Goal: Contribute content

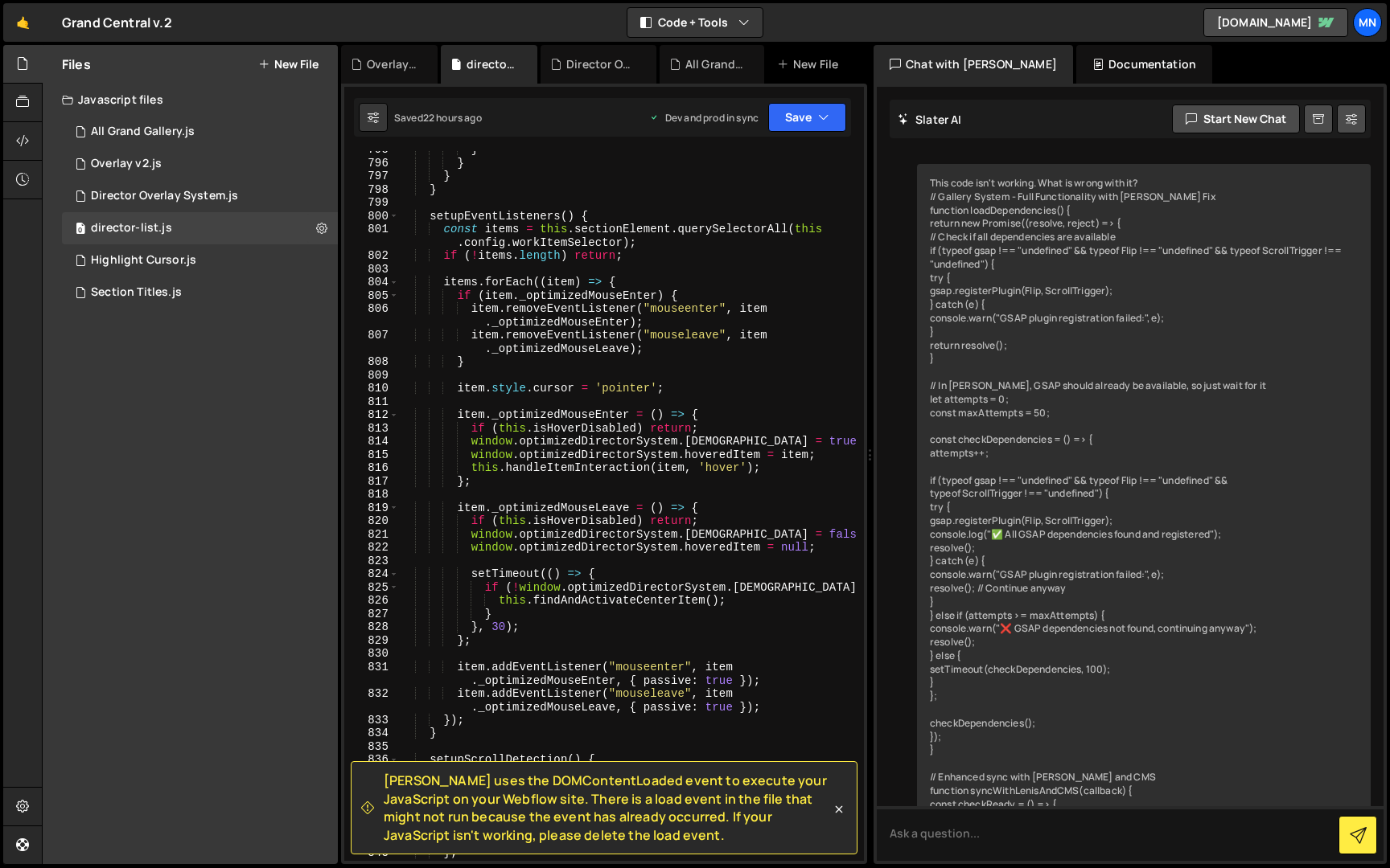
scroll to position [32774, 0]
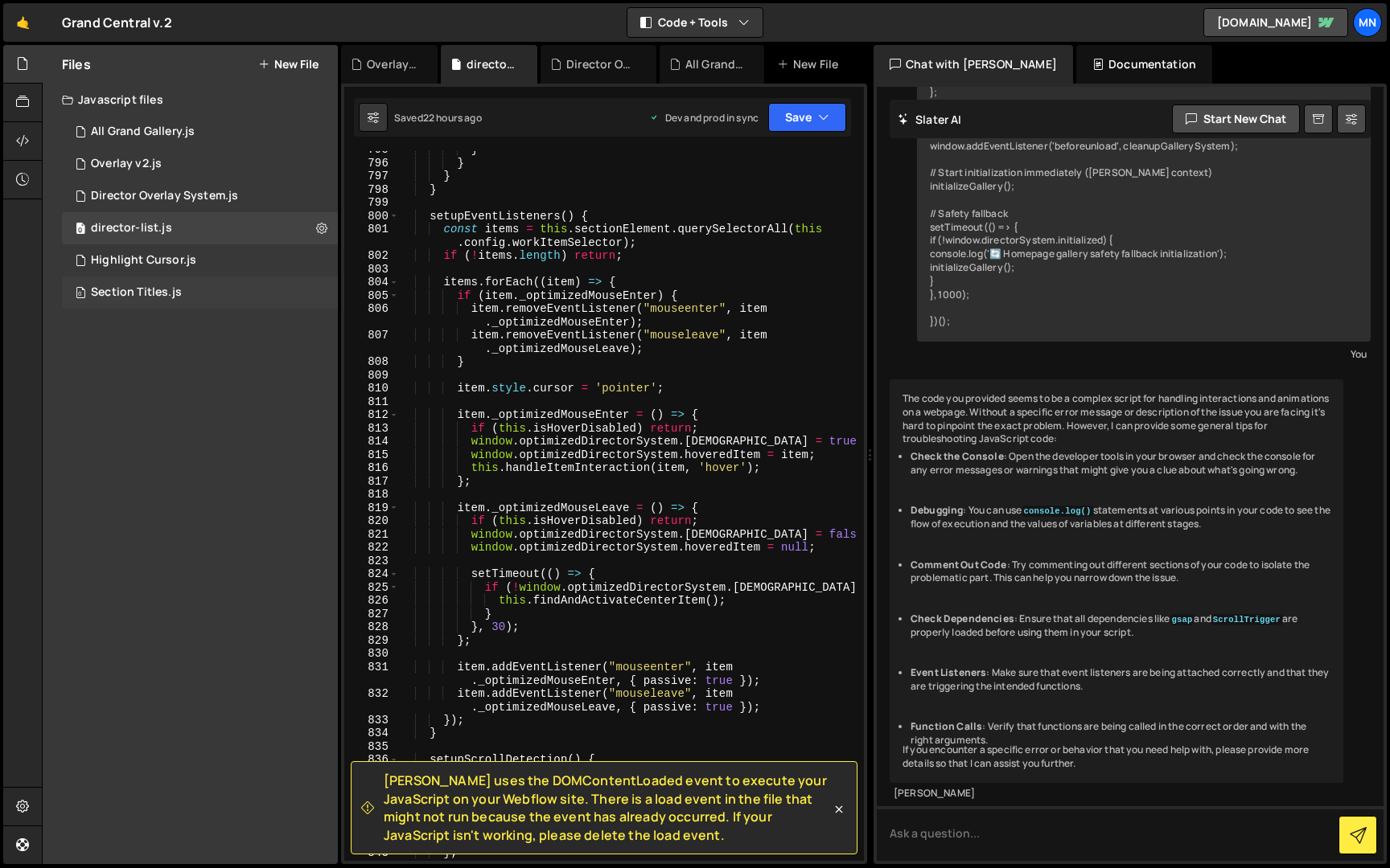
click at [112, 299] on div "Section Titles.js" at bounding box center [136, 293] width 91 height 14
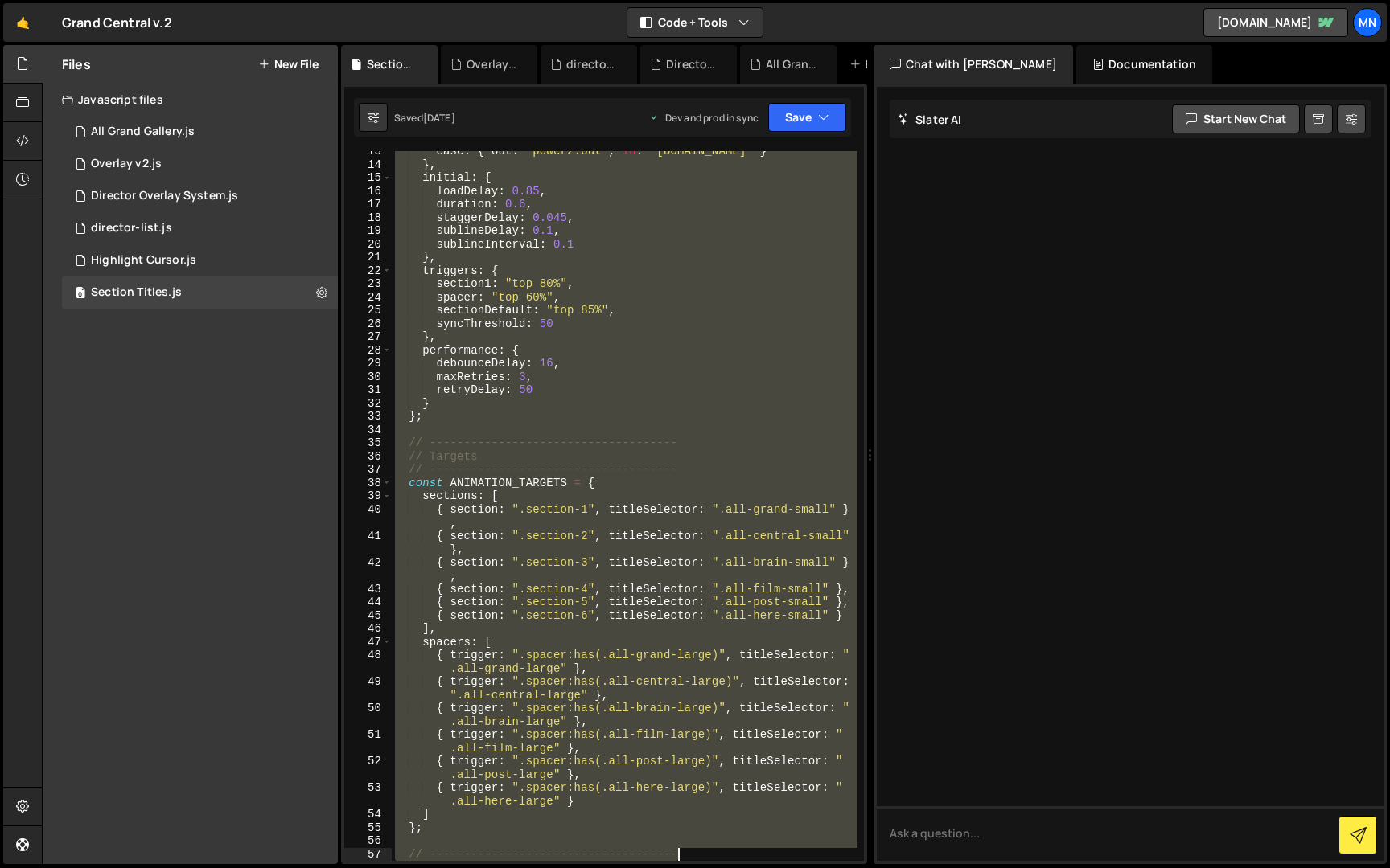
drag, startPoint x: 394, startPoint y: 153, endPoint x: 820, endPoint y: 867, distance: 831.4
click at [820, 867] on div "Hold on a sec... Are you certain you wish to leave this page? Any changes you'v…" at bounding box center [695, 434] width 1390 height 868
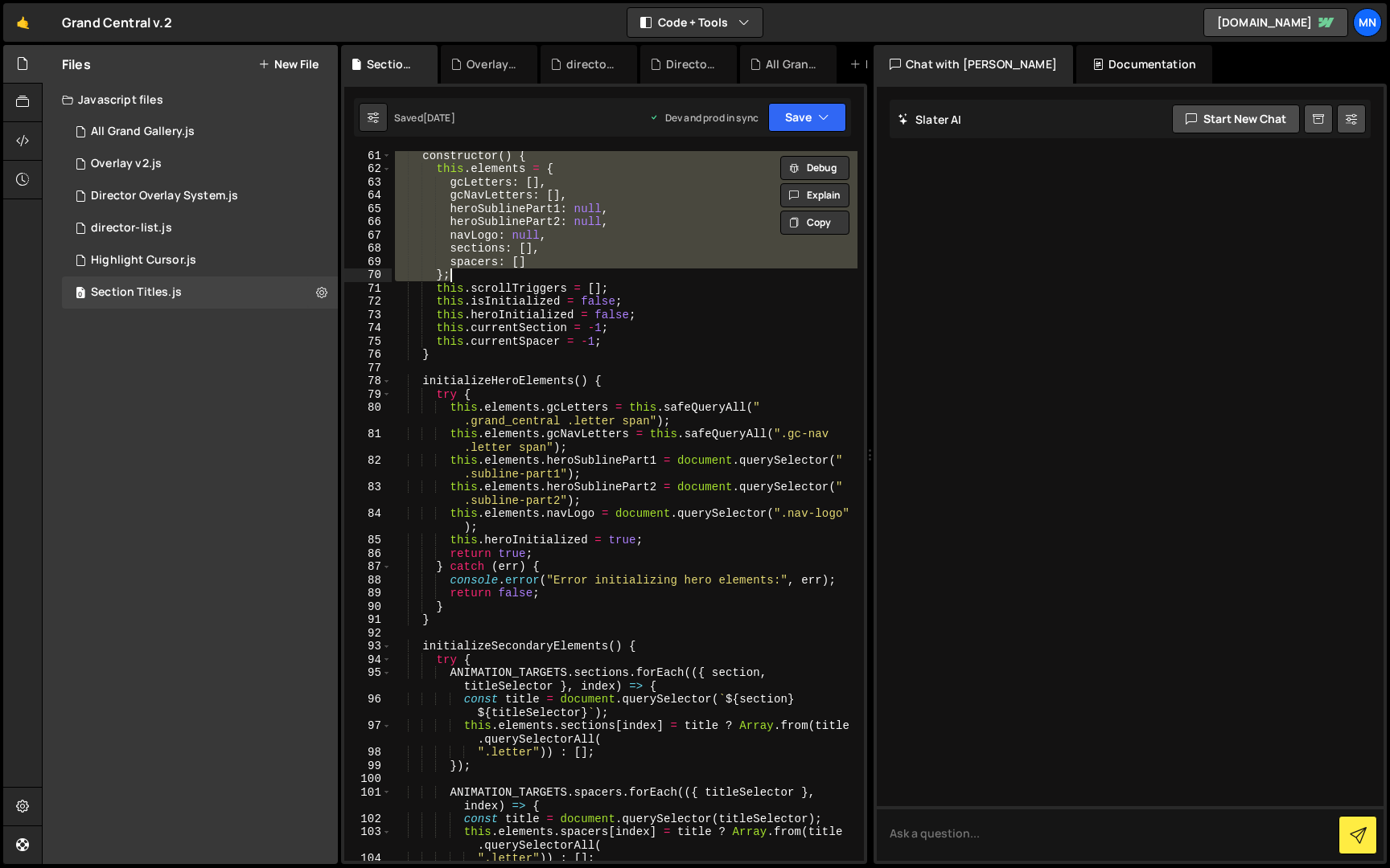
scroll to position [1284, 0]
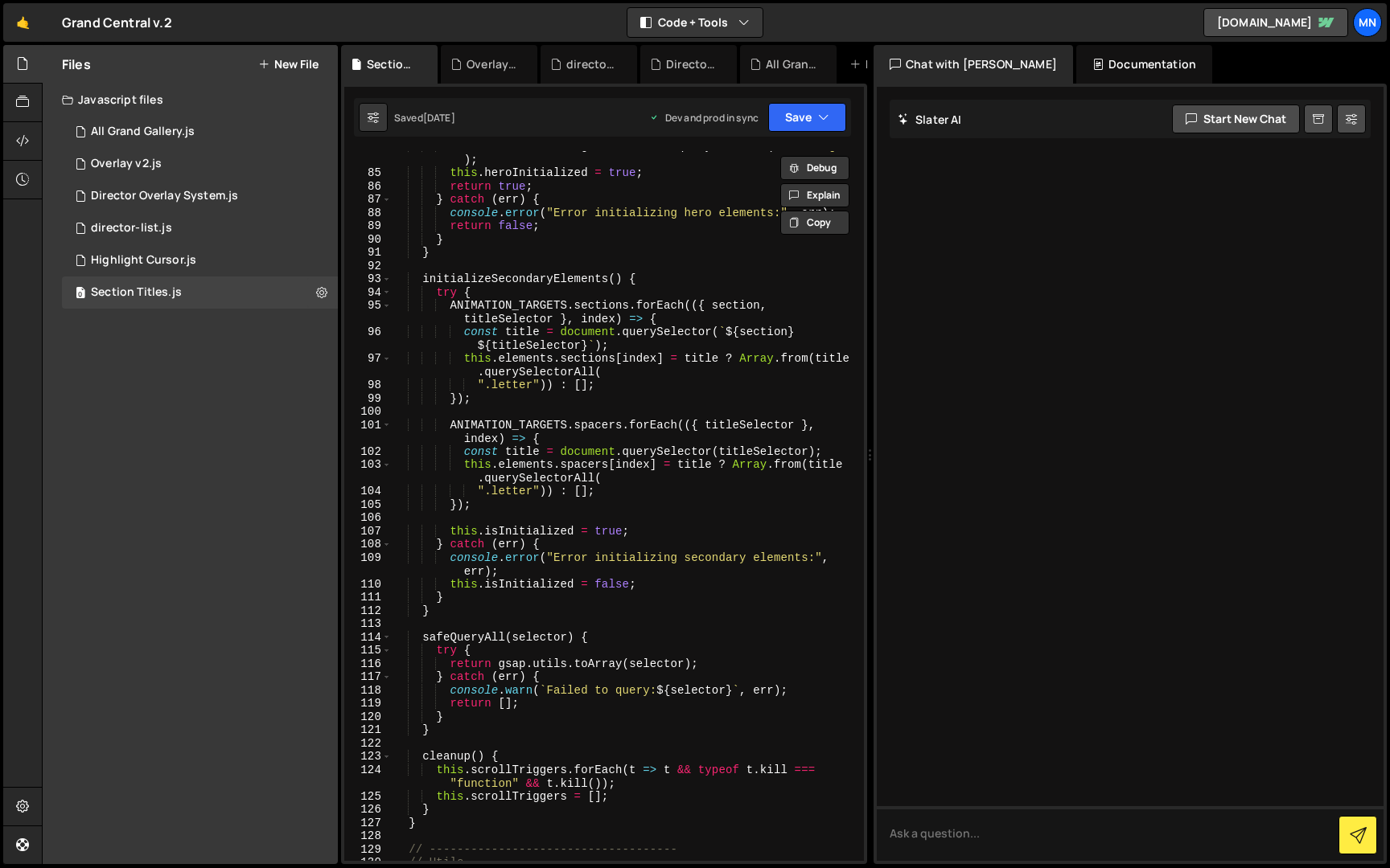
drag, startPoint x: 863, startPoint y: 278, endPoint x: 829, endPoint y: 551, distance: 275.1
click at [849, 859] on div "spacers: [] }; 84 85 86 87 88 89 90 91 92 93 94 95 96 97 98 99 100 101 102 103 …" at bounding box center [604, 506] width 520 height 710
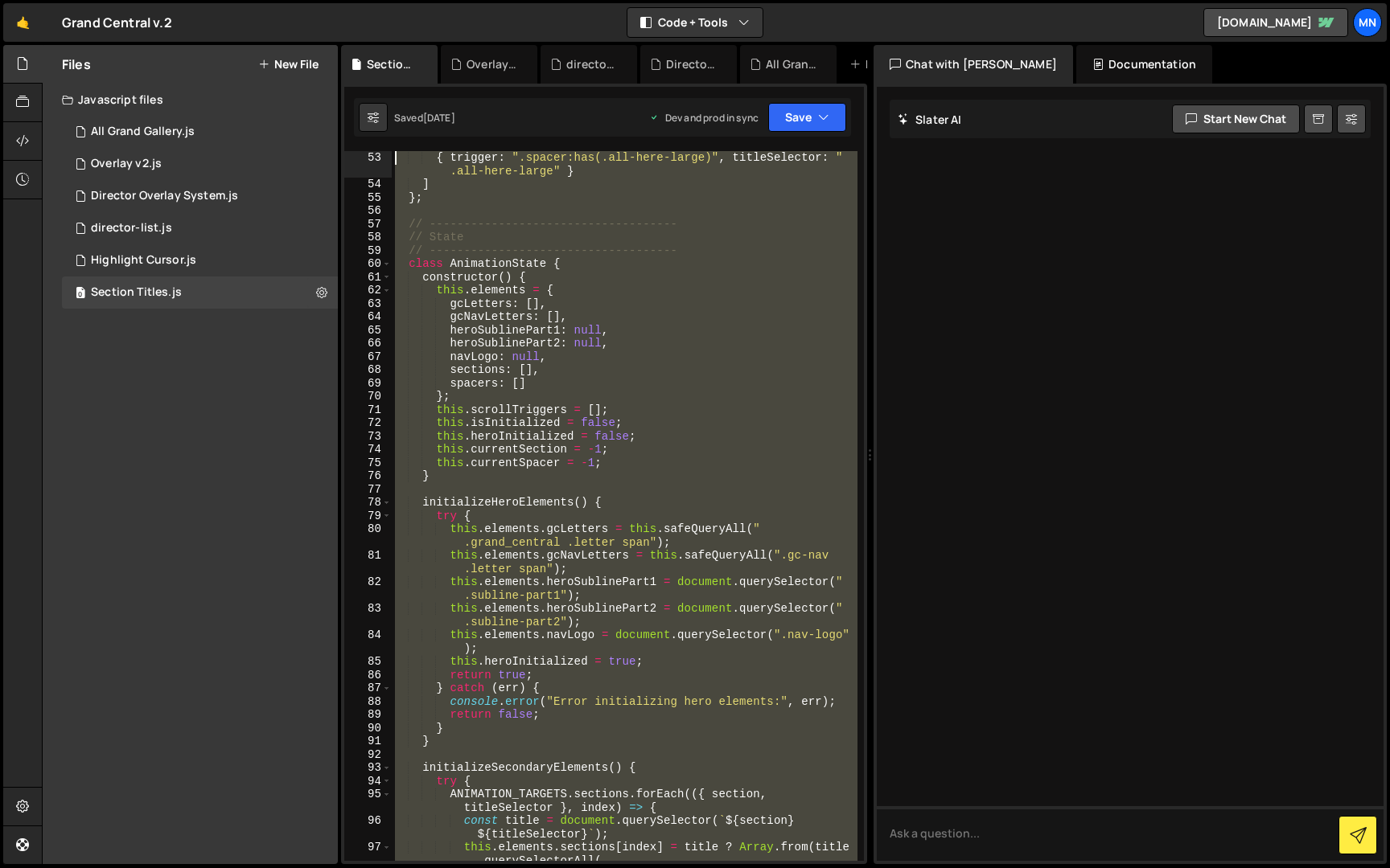
scroll to position [0, 0]
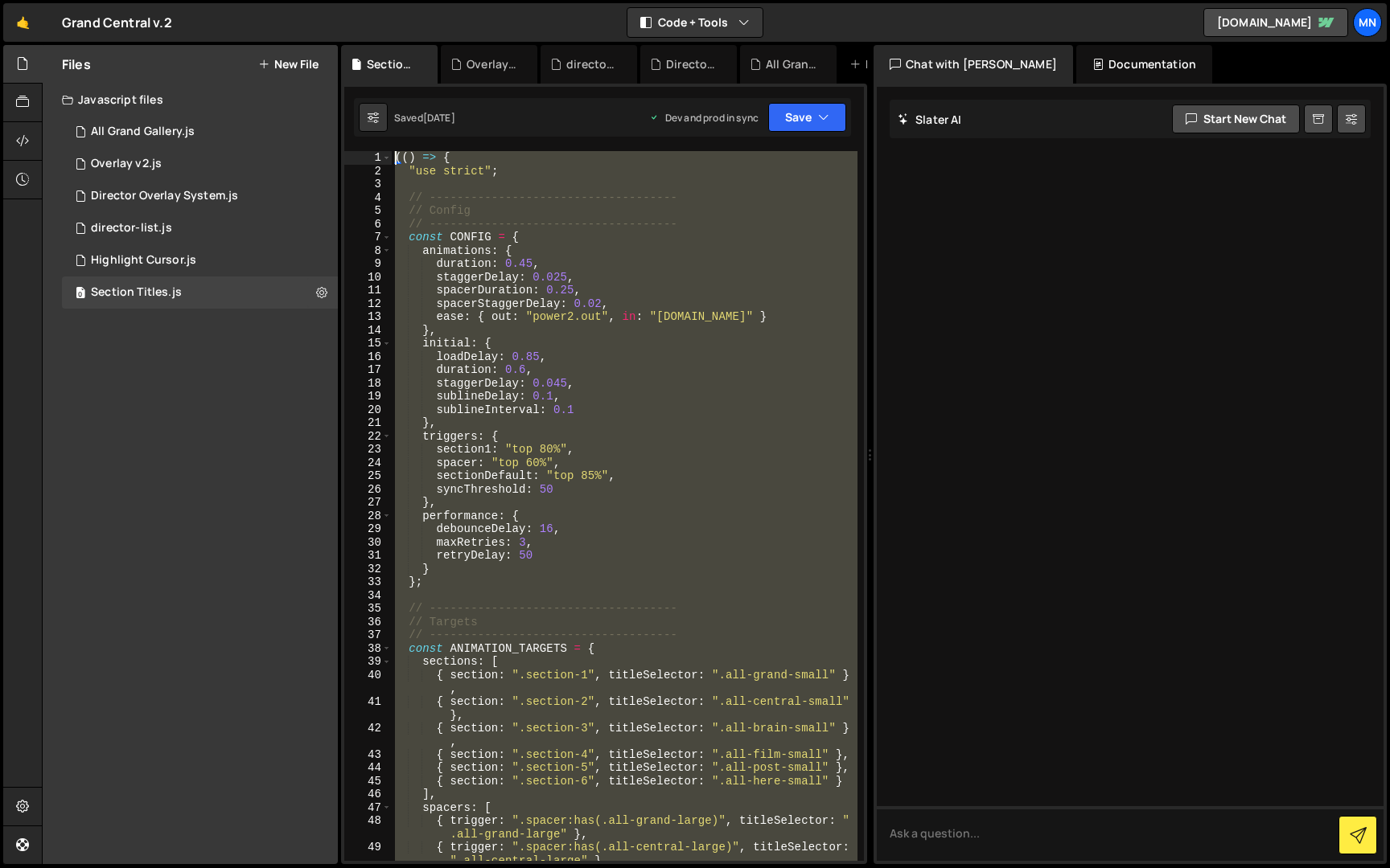
drag, startPoint x: 448, startPoint y: 848, endPoint x: 350, endPoint y: -30, distance: 883.5
click at [350, 0] on html "Projects [GEOGRAPHIC_DATA] Blog [GEOGRAPHIC_DATA] Projects Your Teams Invite te…" at bounding box center [695, 434] width 1390 height 868
paste textarea "})()"
type textarea "})();"
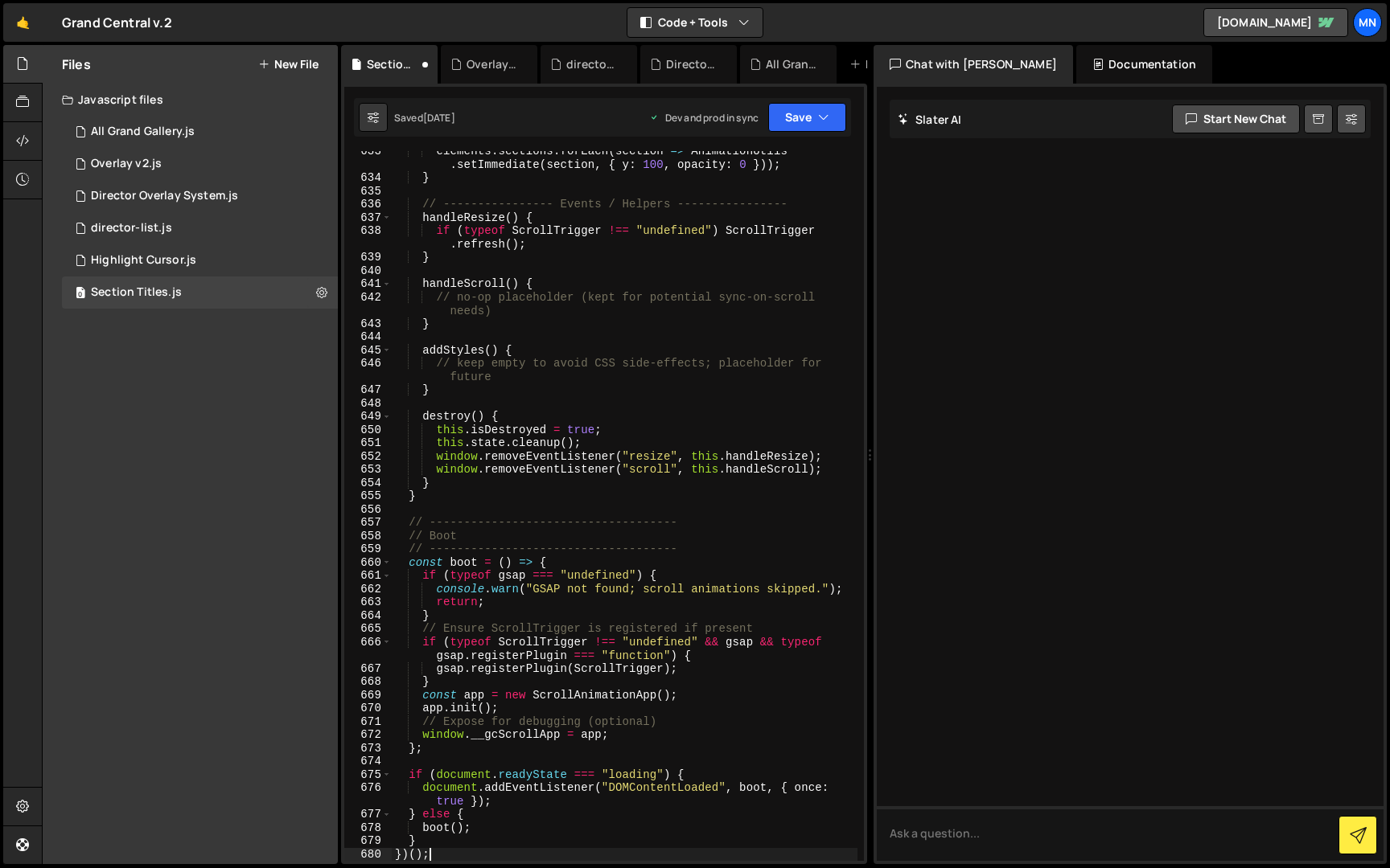
scroll to position [9797, 0]
click at [800, 124] on button "Save" at bounding box center [807, 117] width 78 height 29
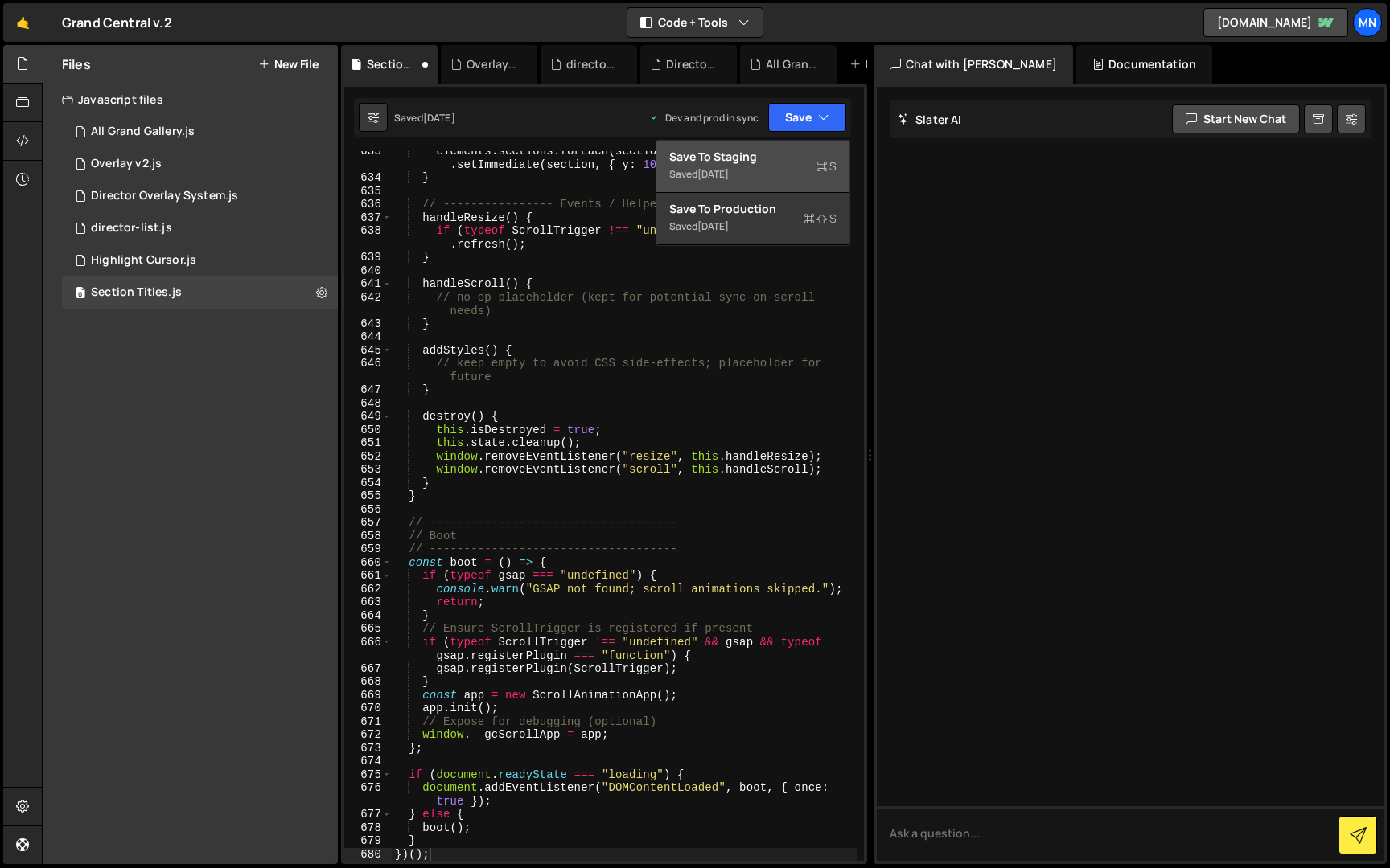
click at [745, 158] on div "Save to Staging S" at bounding box center [753, 157] width 168 height 16
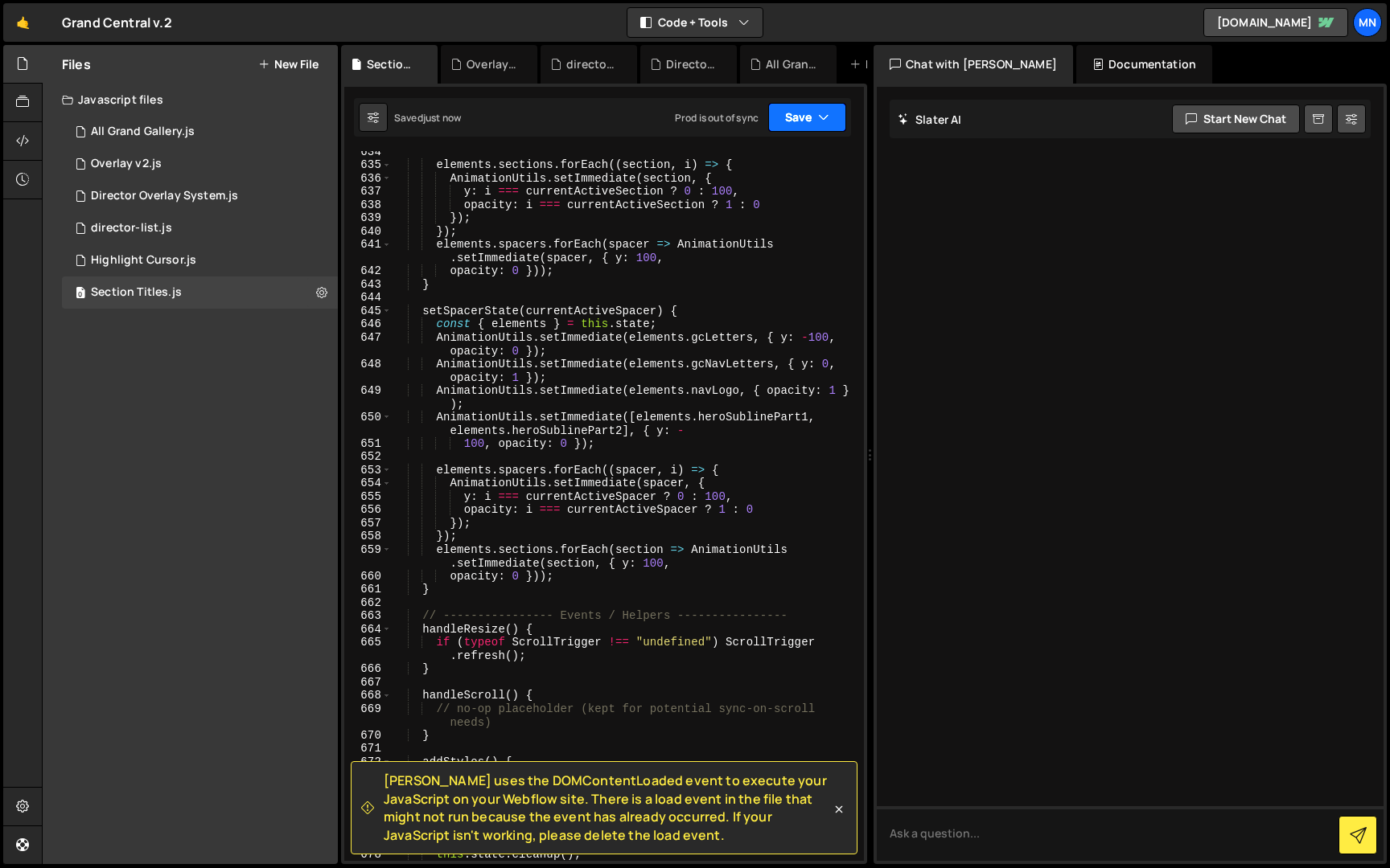
click at [806, 114] on button "Save" at bounding box center [807, 117] width 78 height 29
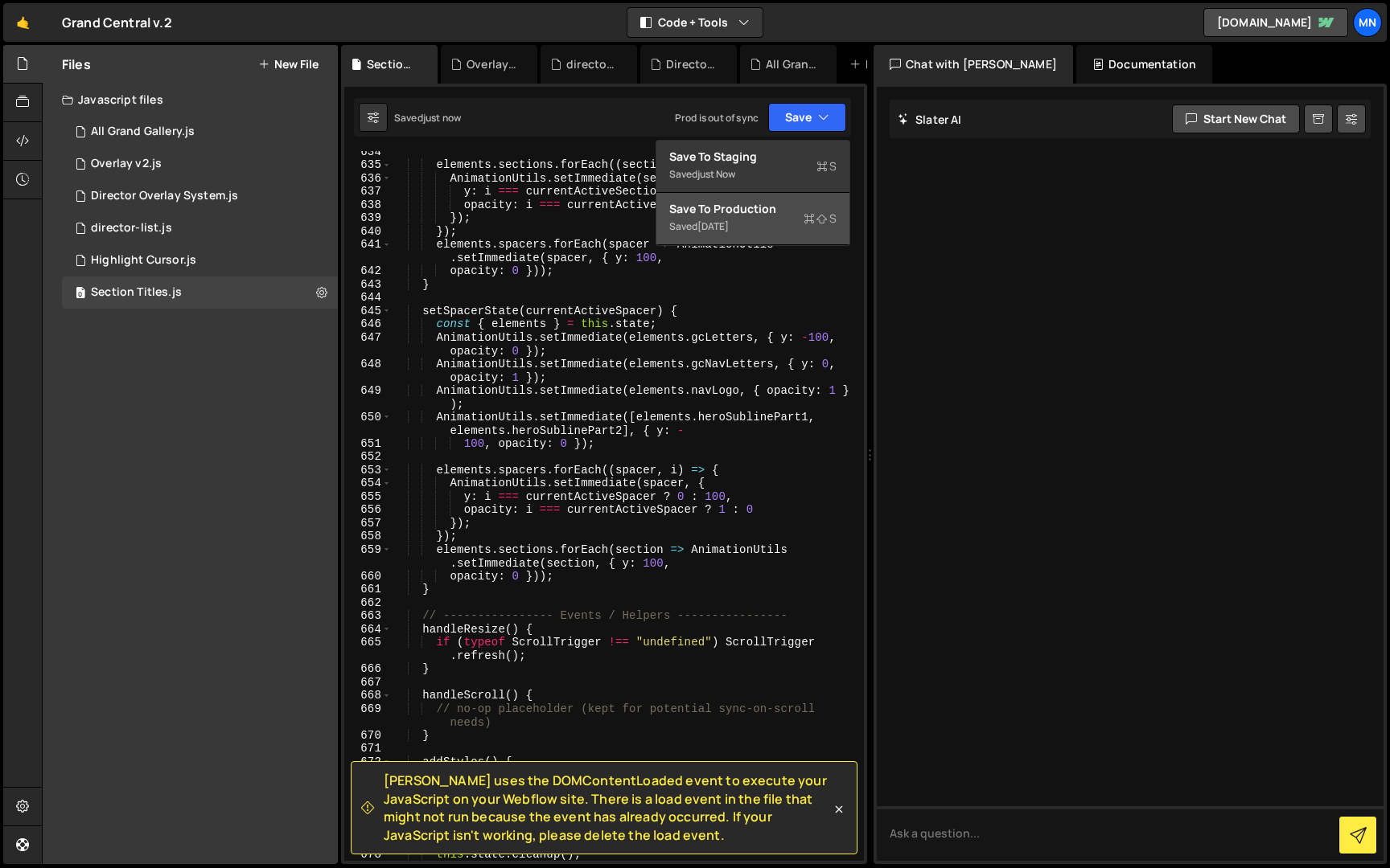
click at [752, 230] on div "Saved [DATE]" at bounding box center [753, 226] width 168 height 19
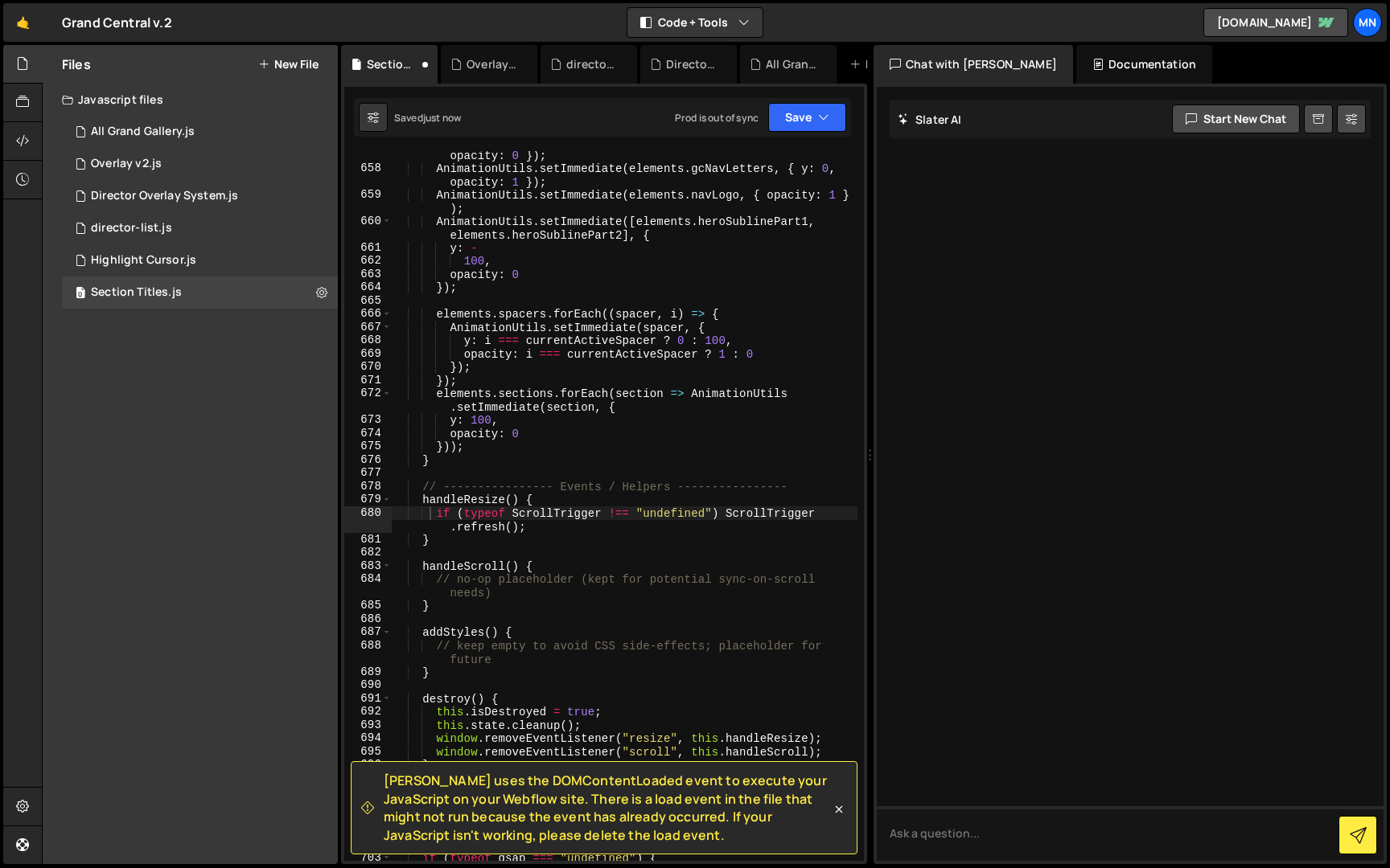
scroll to position [9978, 0]
click at [794, 120] on button "Save" at bounding box center [807, 117] width 78 height 29
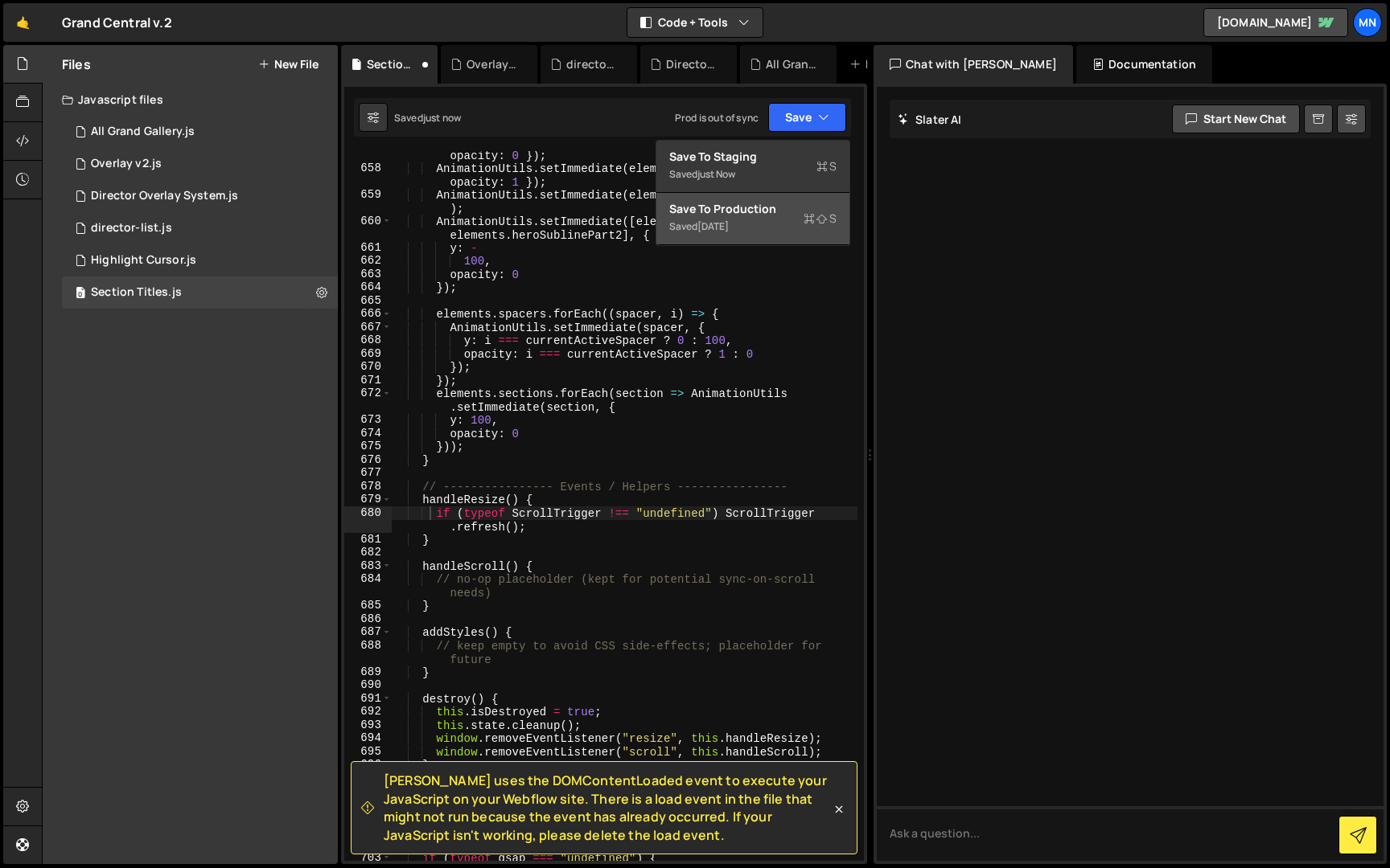
click at [759, 221] on div "Saved [DATE]" at bounding box center [753, 226] width 168 height 19
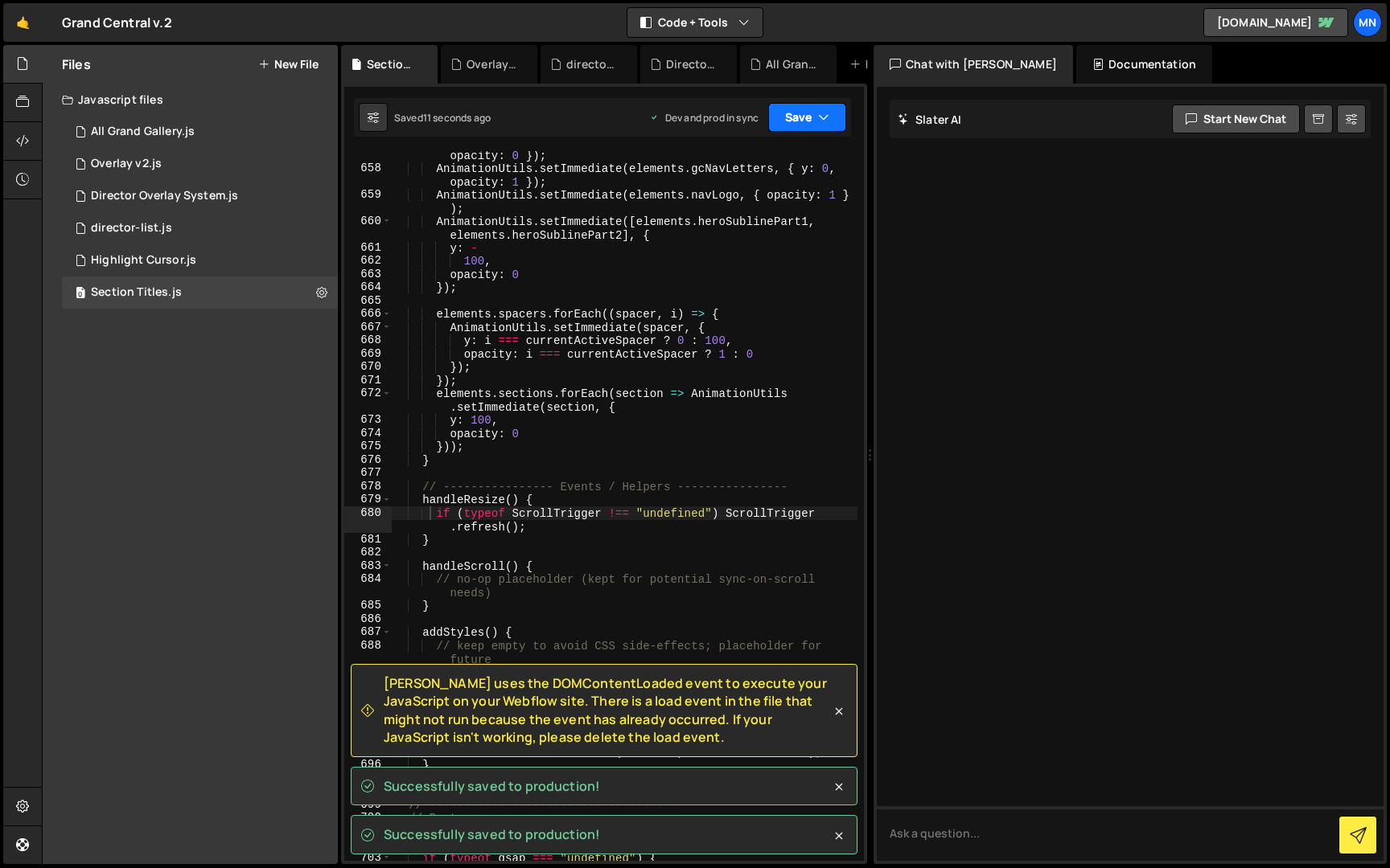
click at [795, 116] on button "Save" at bounding box center [807, 117] width 78 height 29
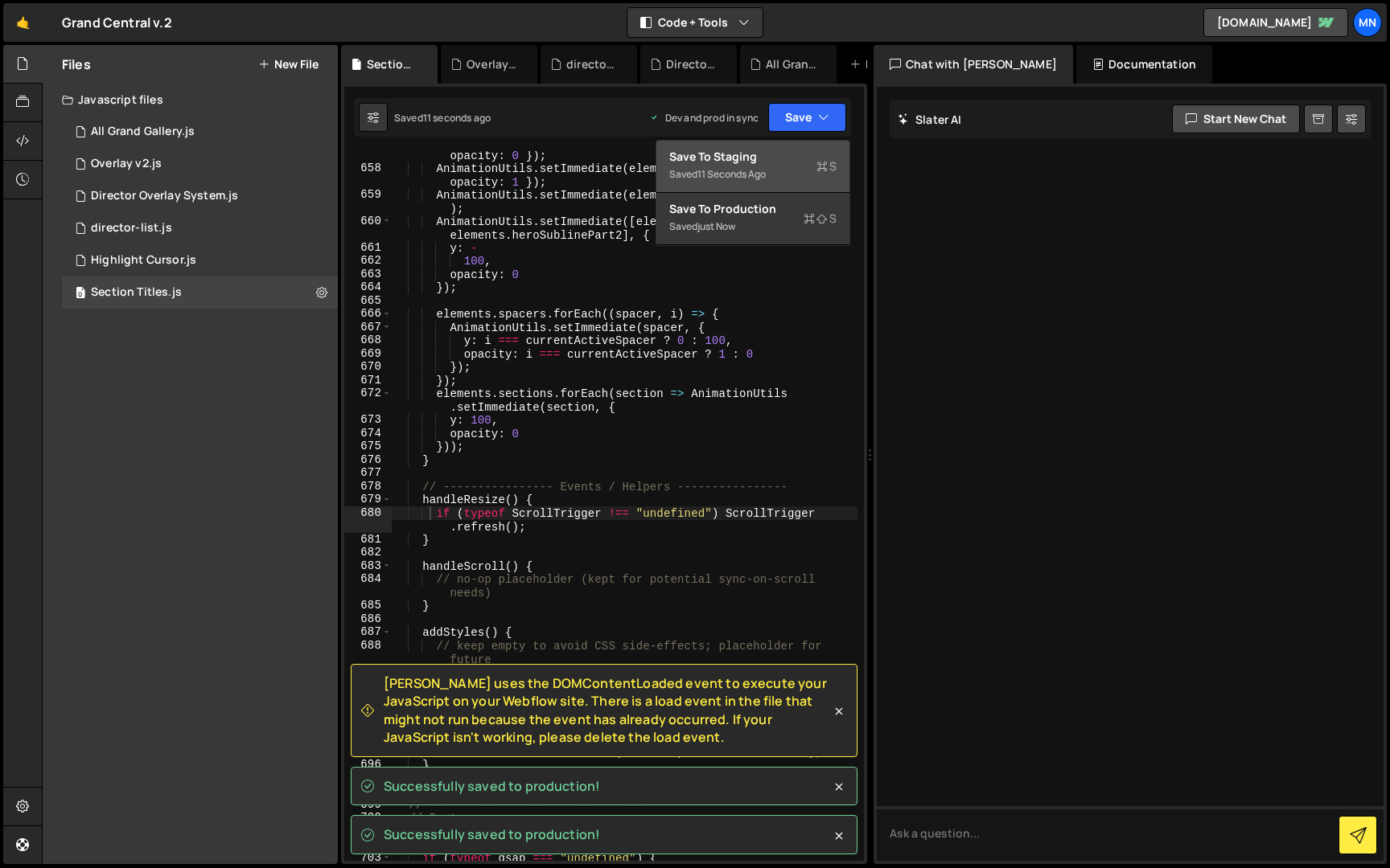
click at [769, 161] on div "Save to Staging S" at bounding box center [753, 157] width 168 height 16
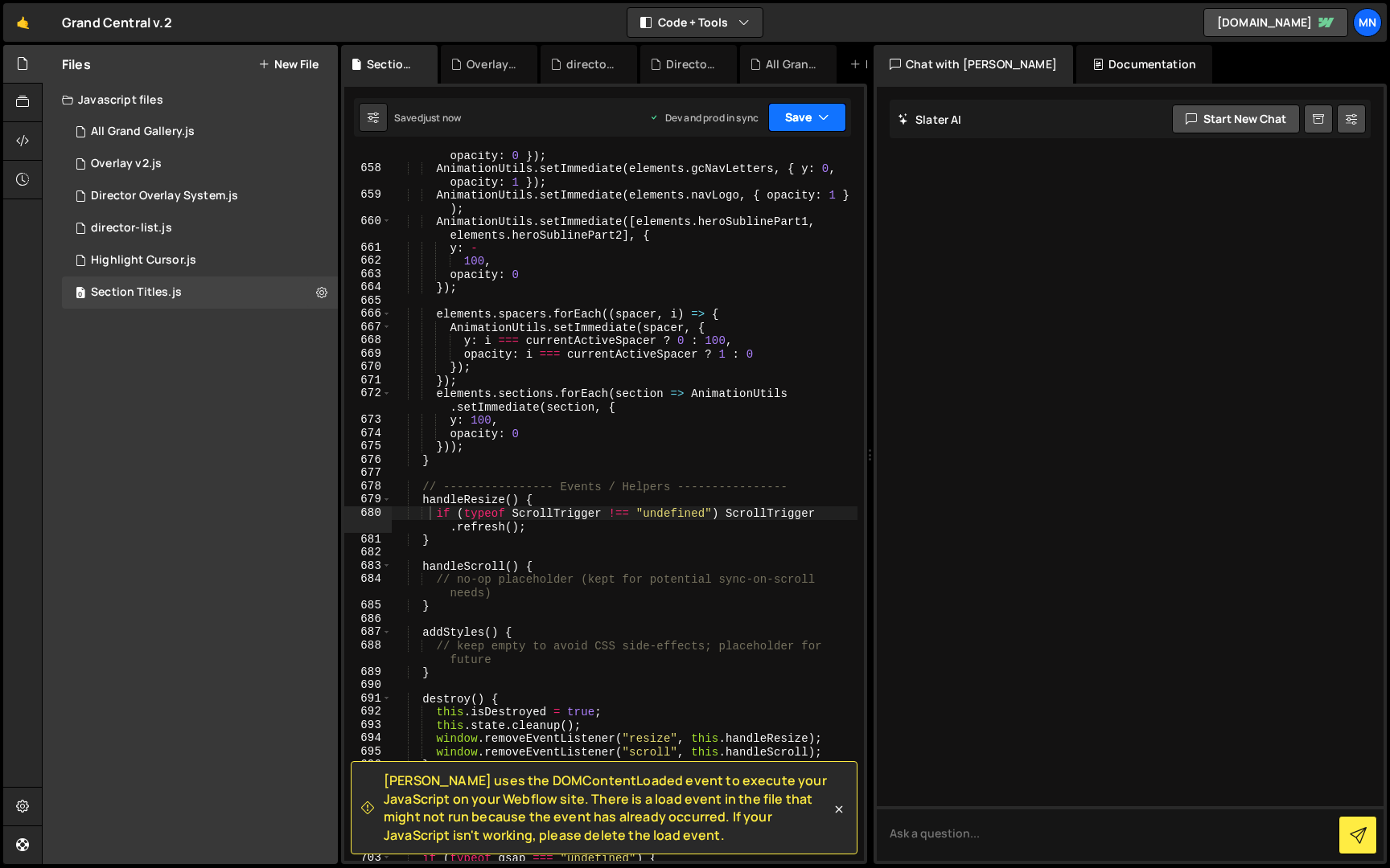
click at [789, 113] on button "Save" at bounding box center [807, 117] width 78 height 29
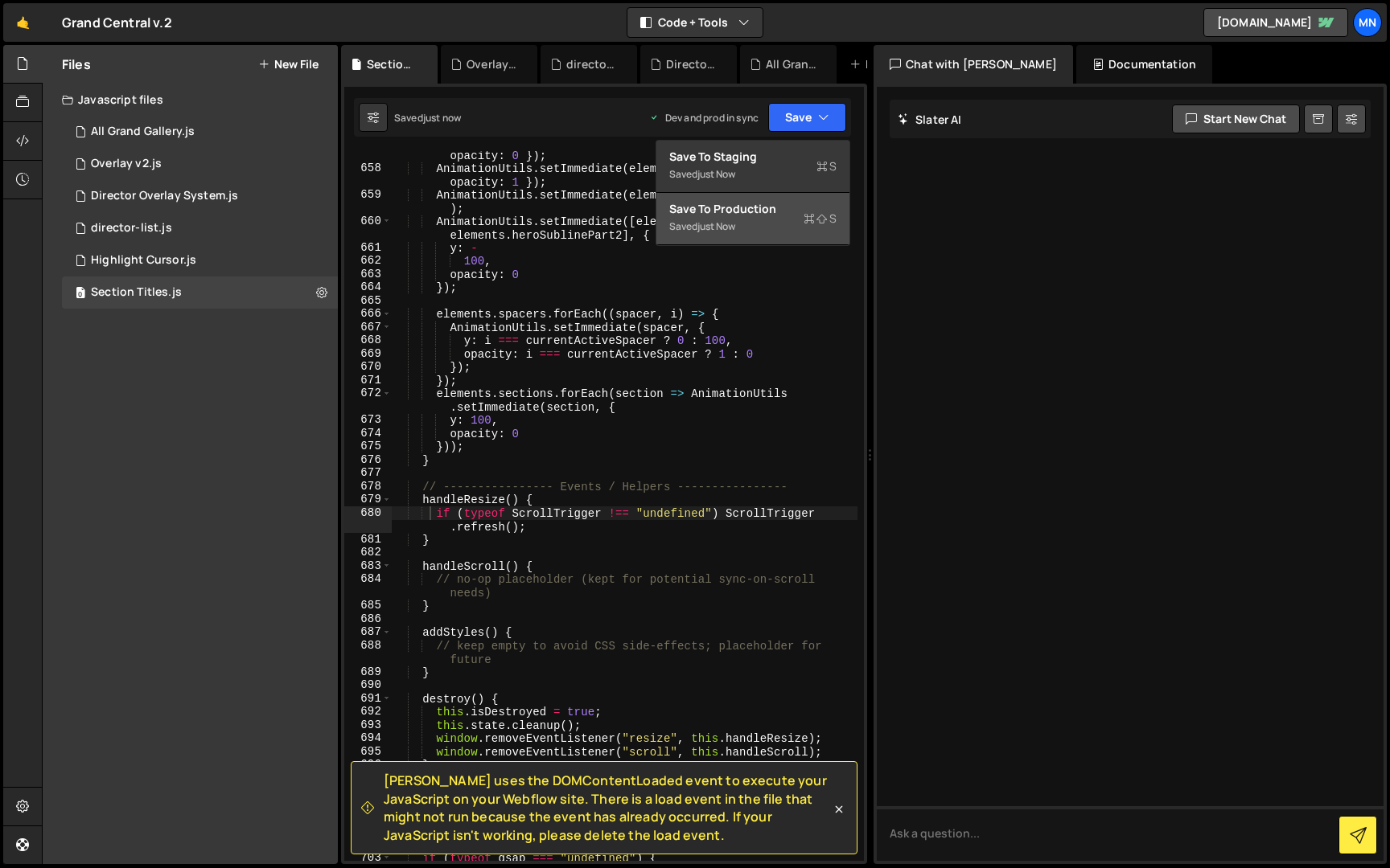
click at [781, 231] on div "Saved just now" at bounding box center [753, 226] width 168 height 19
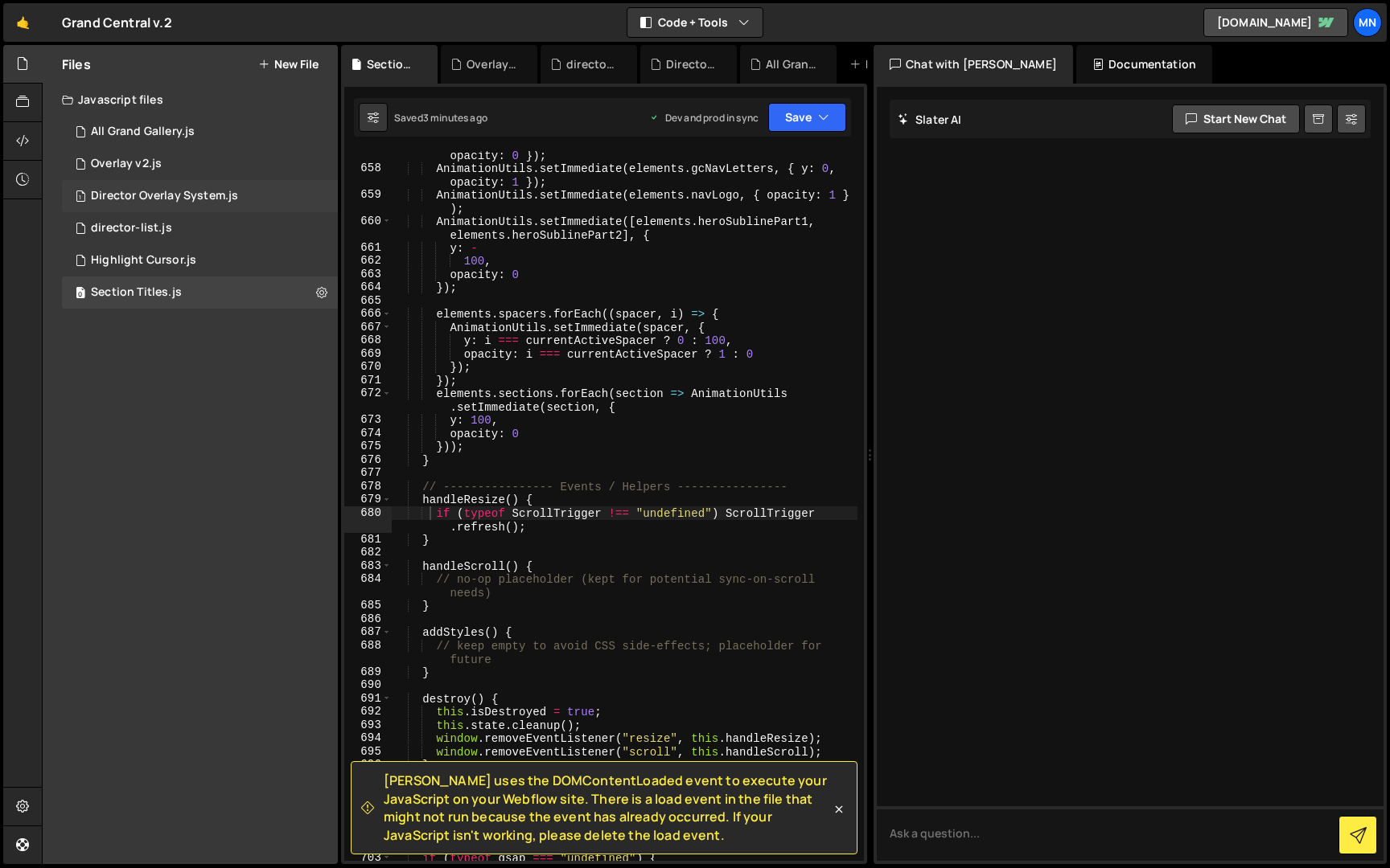
click at [177, 192] on div "Director Overlay System.js" at bounding box center [164, 196] width 147 height 14
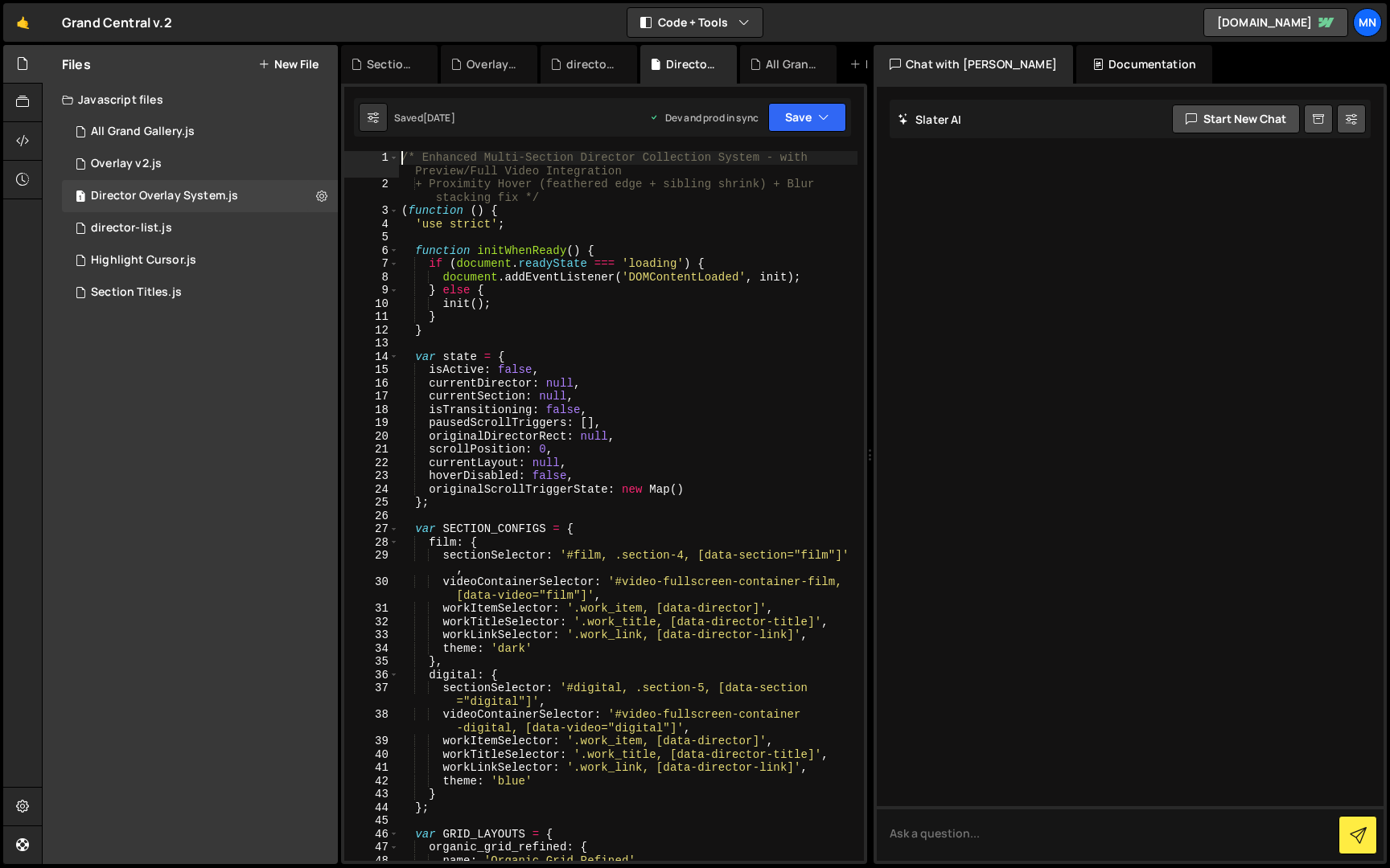
click at [403, 158] on div "/* Enhanced Multi-Section Director Collection System - with Preview/Full Video …" at bounding box center [628, 526] width 459 height 750
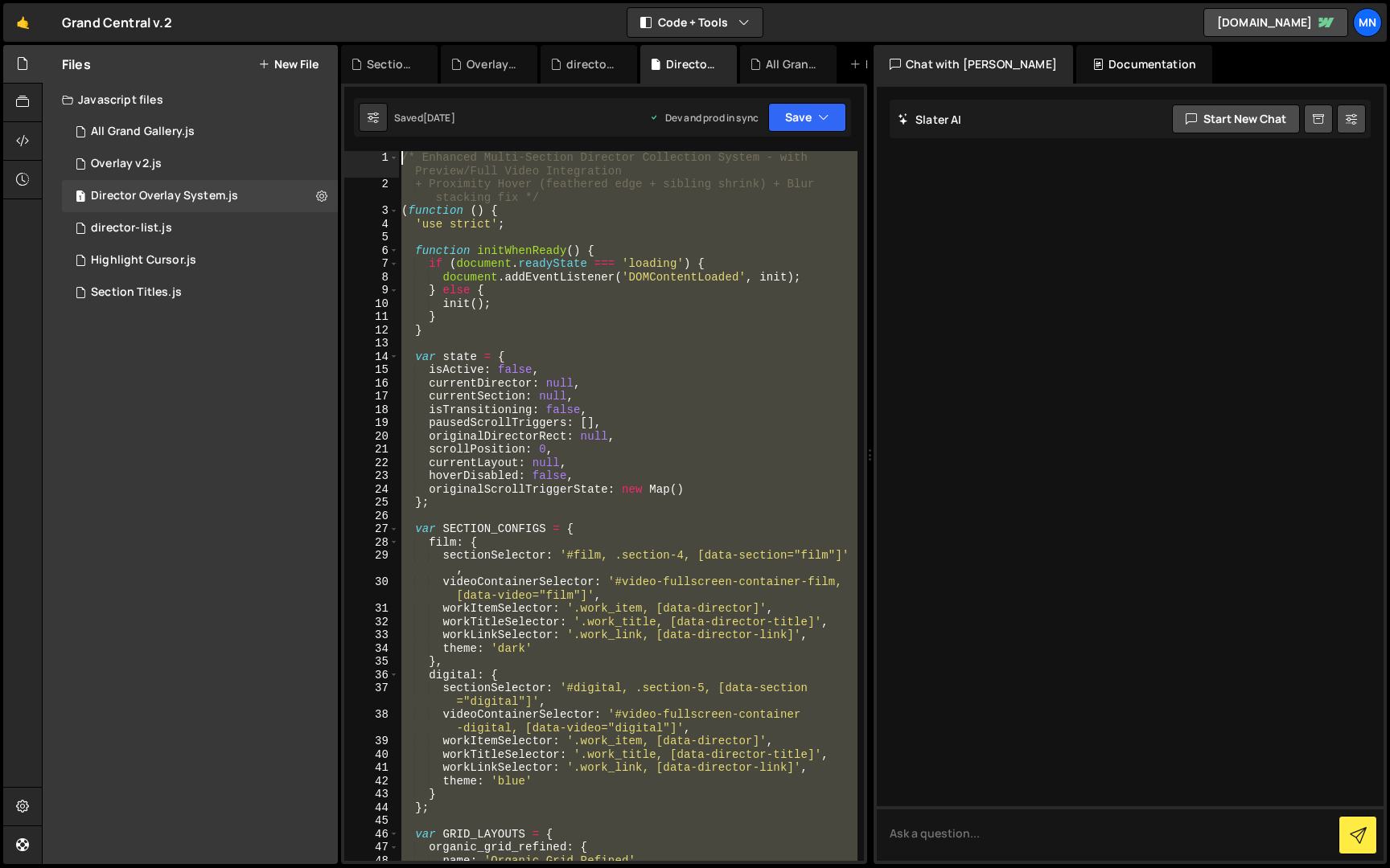
scroll to position [0, 0]
drag, startPoint x: 414, startPoint y: 856, endPoint x: 326, endPoint y: -30, distance: 890.4
click at [326, 0] on html "Projects [GEOGRAPHIC_DATA] Blog [GEOGRAPHIC_DATA] Projects Your Teams Invite te…" at bounding box center [695, 434] width 1390 height 868
type textarea "/* Enhanced Multi-Section Director Collection System - with Preview/Full Video …"
